Goal: Navigation & Orientation: Find specific page/section

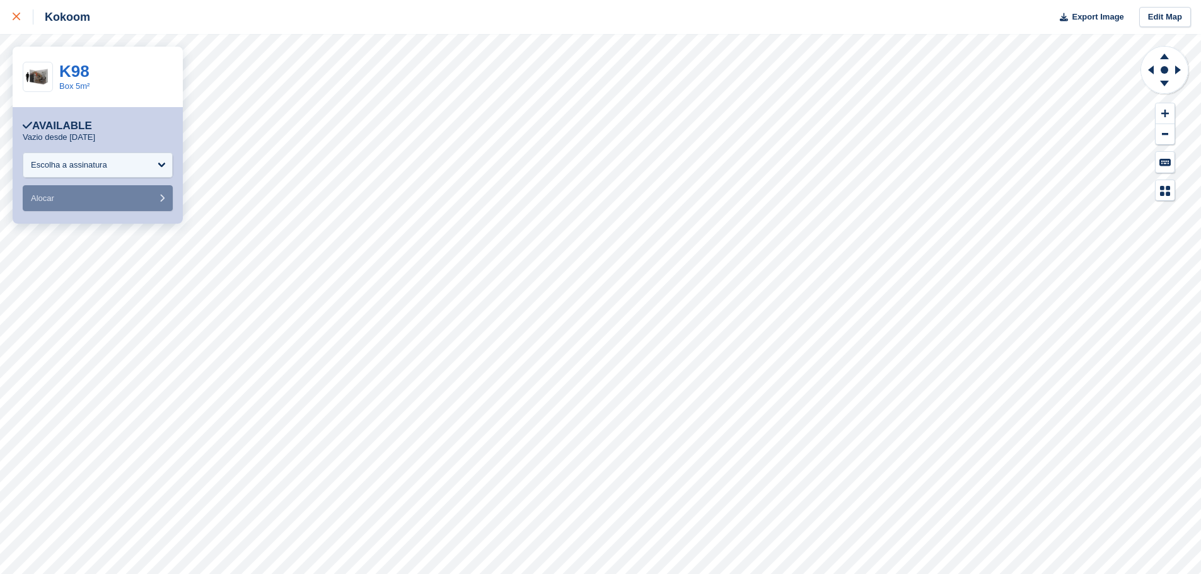
click at [20, 16] on icon at bounding box center [17, 17] width 8 height 8
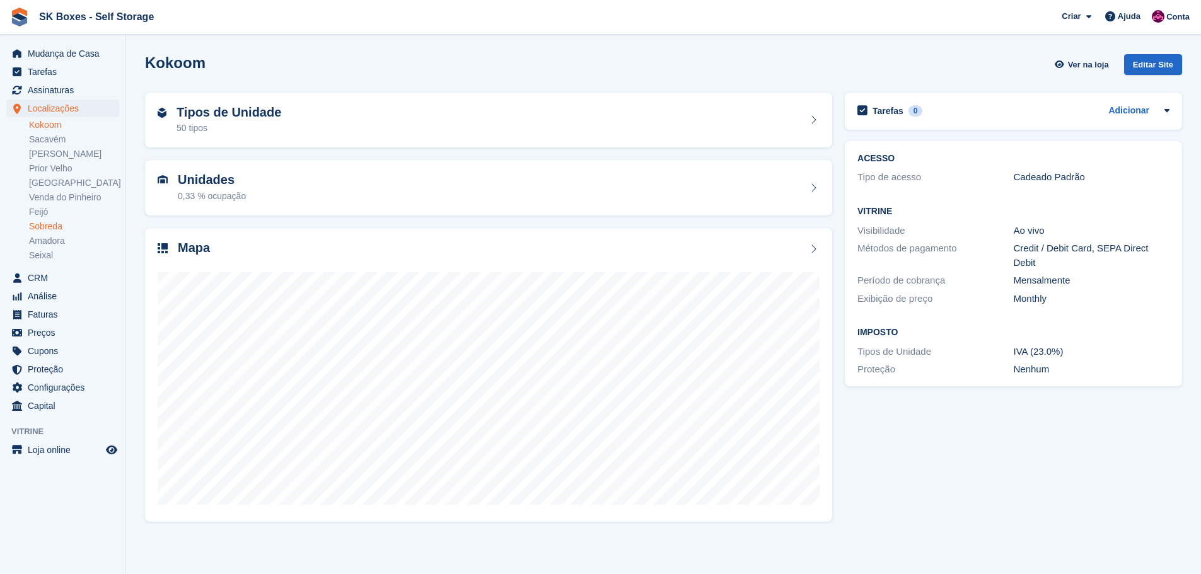
click at [60, 222] on link "Sobreda" at bounding box center [74, 227] width 90 height 12
